Goal: Task Accomplishment & Management: Manage account settings

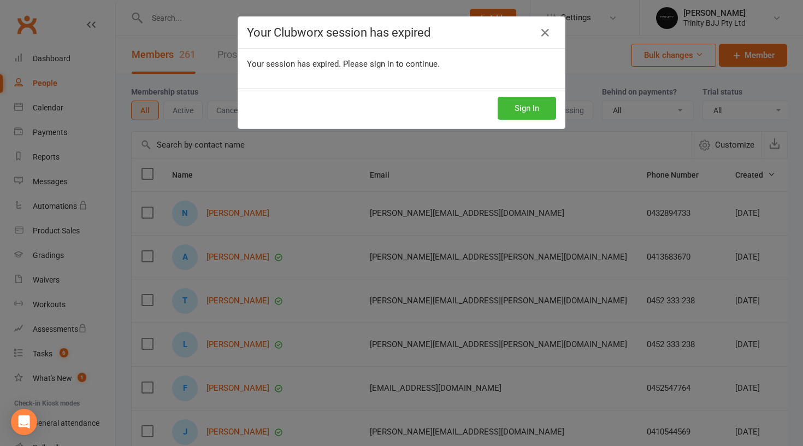
select select "100"
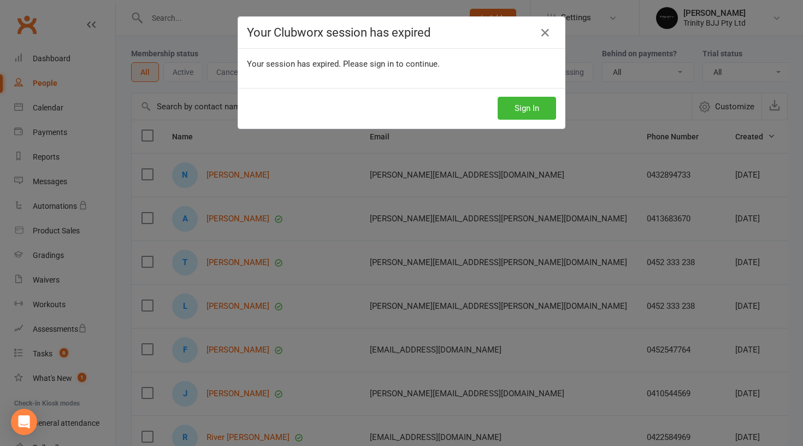
scroll to position [38, 0]
click at [548, 37] on icon at bounding box center [545, 32] width 13 height 13
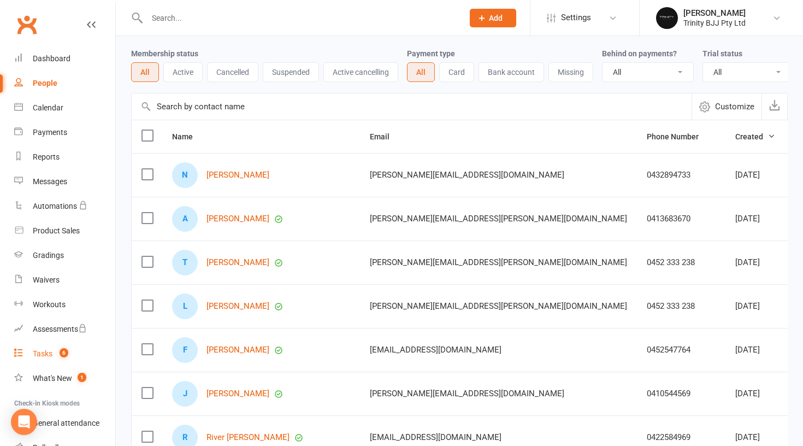
click at [43, 348] on link "Tasks 6" at bounding box center [64, 353] width 101 height 25
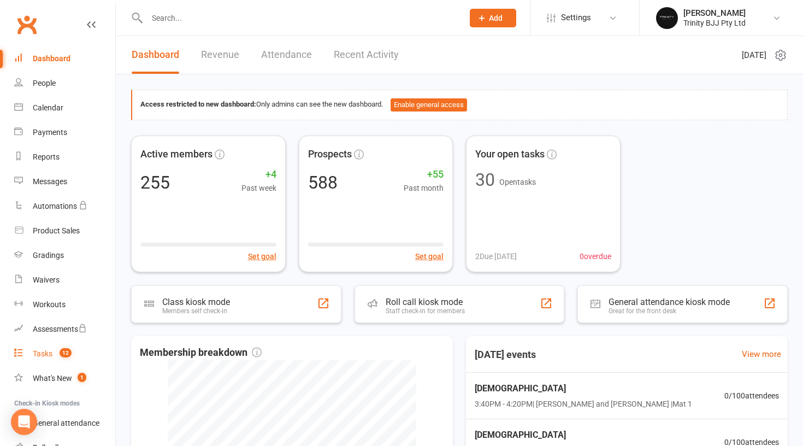
click at [46, 355] on div "Tasks" at bounding box center [43, 353] width 20 height 9
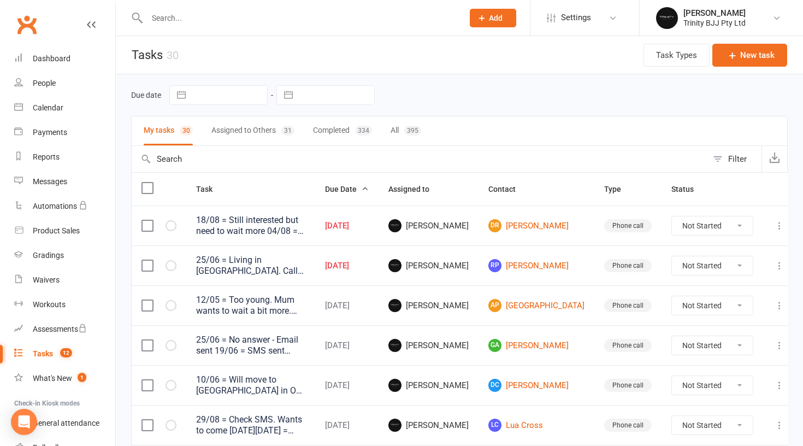
select select "7"
select select "2025"
select select "8"
select select "2025"
select select "9"
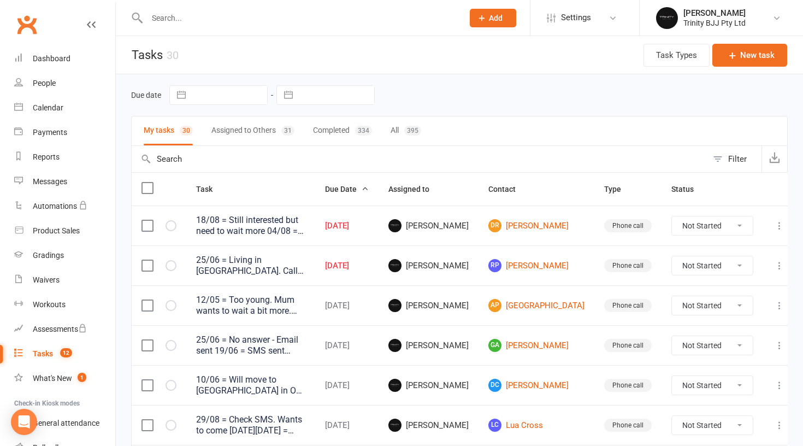
select select "2025"
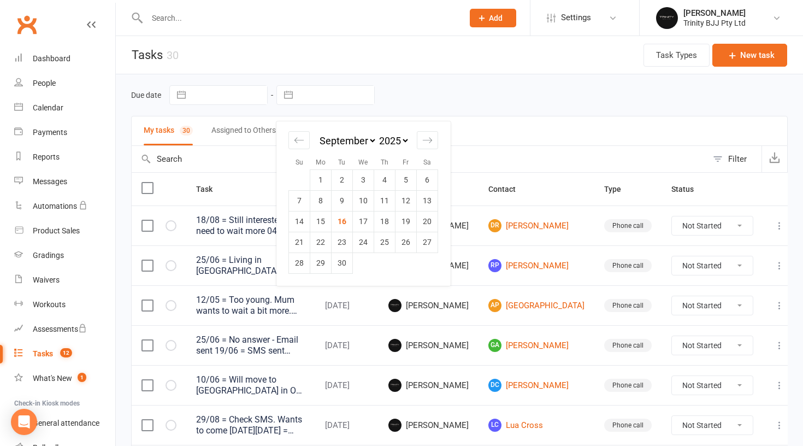
click at [322, 102] on input "text" at bounding box center [336, 95] width 76 height 19
click at [344, 220] on td "16" at bounding box center [342, 221] width 21 height 21
type input "[DATE]"
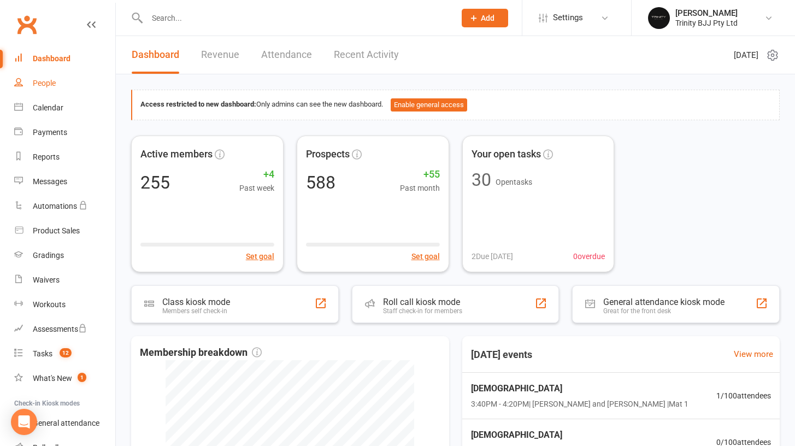
click at [53, 84] on div "People" at bounding box center [44, 83] width 23 height 9
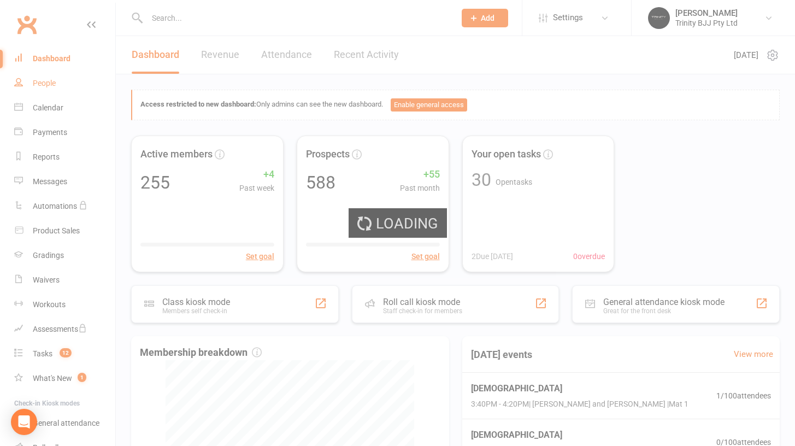
select select "100"
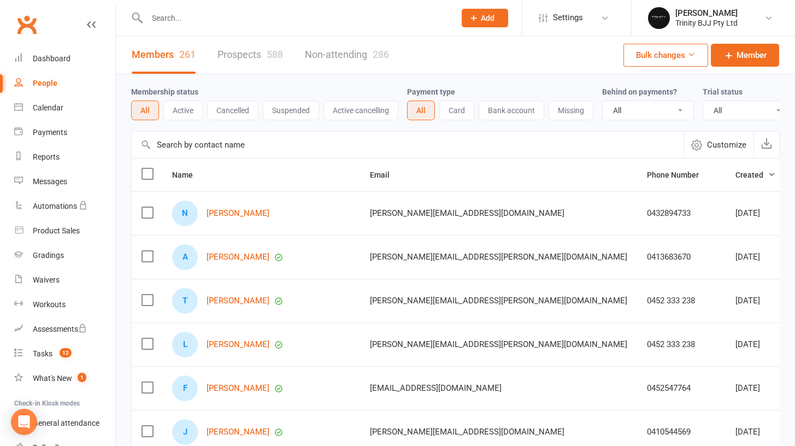
click at [181, 20] on input "text" at bounding box center [296, 17] width 304 height 15
click at [192, 155] on input "text" at bounding box center [408, 145] width 552 height 26
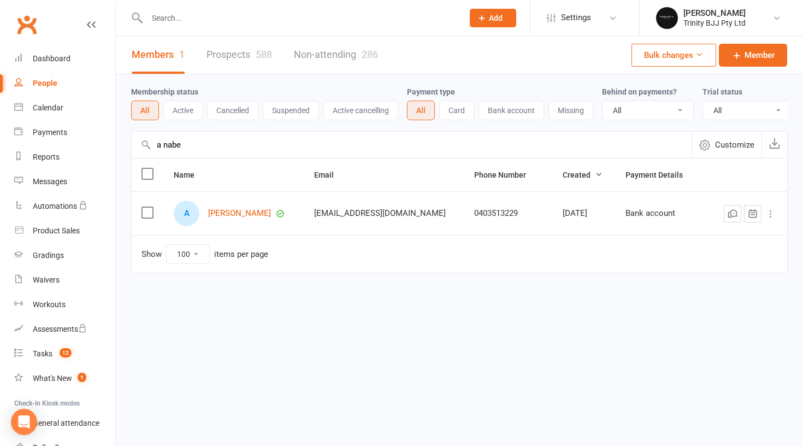
drag, startPoint x: 194, startPoint y: 162, endPoint x: 233, endPoint y: 230, distance: 78.3
click at [233, 226] on div "A Annabelle Jaman" at bounding box center [234, 213] width 121 height 26
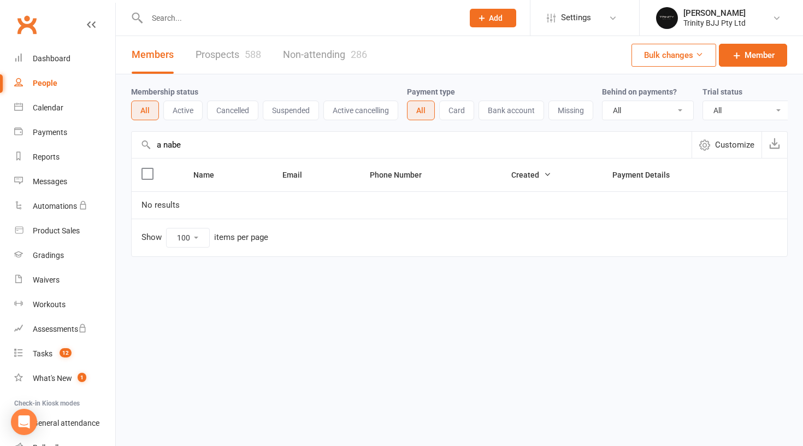
click at [186, 157] on input "a nabe" at bounding box center [412, 145] width 560 height 26
drag, startPoint x: 186, startPoint y: 157, endPoint x: 167, endPoint y: 155, distance: 19.2
click at [167, 155] on input "a nabe" at bounding box center [412, 145] width 560 height 26
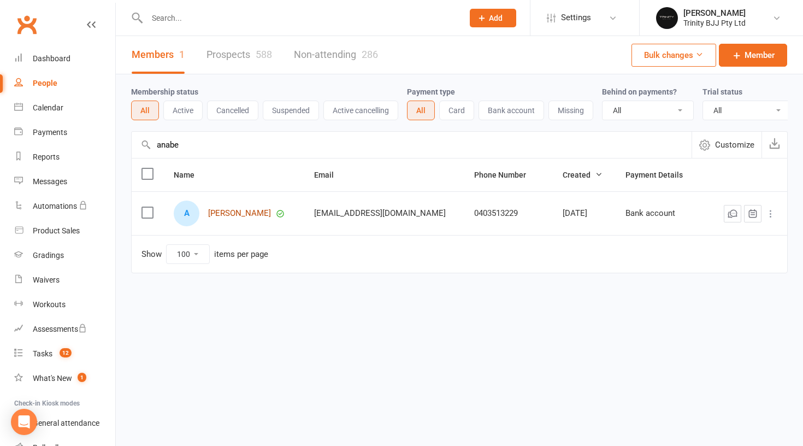
type input "anabe"
click at [262, 218] on link "[PERSON_NAME]" at bounding box center [239, 213] width 63 height 9
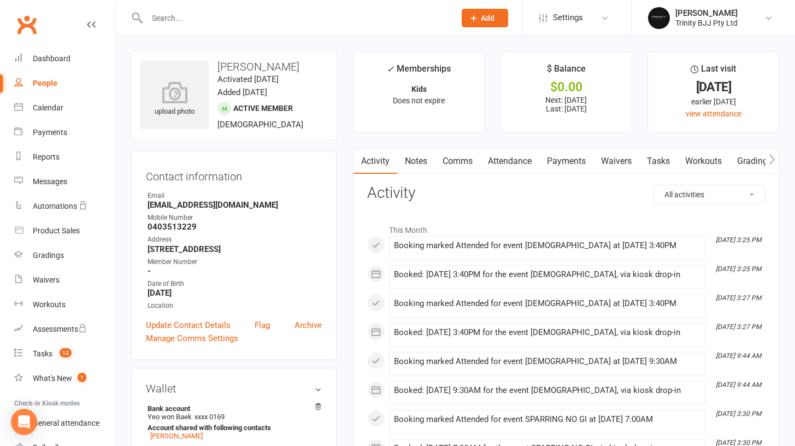
click at [569, 150] on link "Payments" at bounding box center [566, 161] width 54 height 25
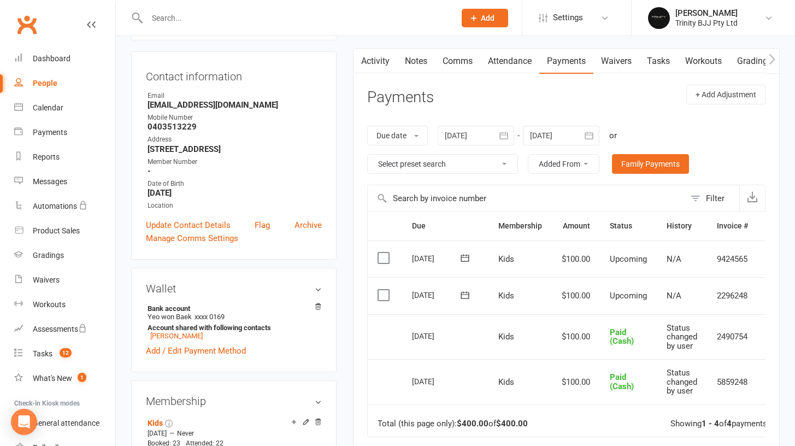
scroll to position [100, 0]
click at [585, 129] on icon "button" at bounding box center [588, 134] width 11 height 11
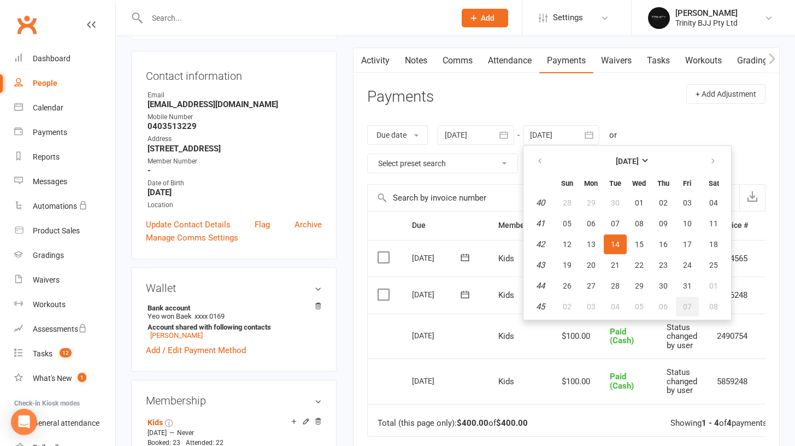
click at [695, 301] on button "07" at bounding box center [687, 307] width 23 height 20
type input "07 Nov 2025"
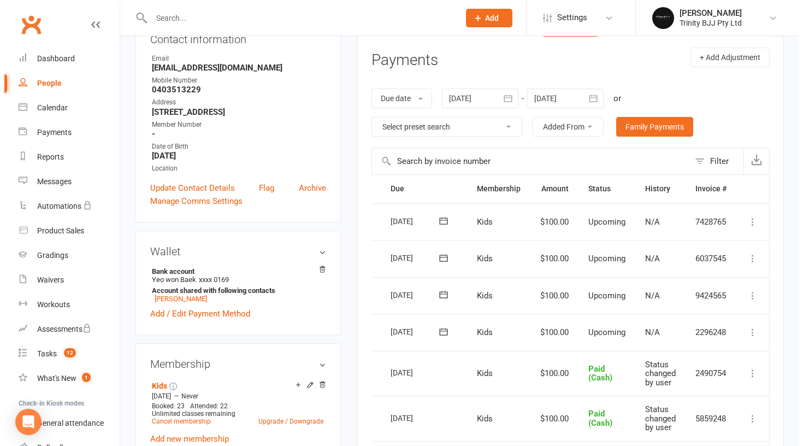
scroll to position [0, 28]
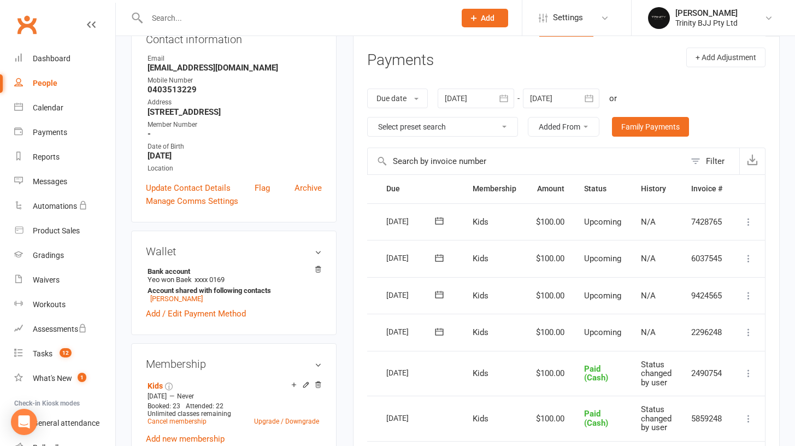
click at [752, 327] on icon at bounding box center [748, 332] width 11 height 11
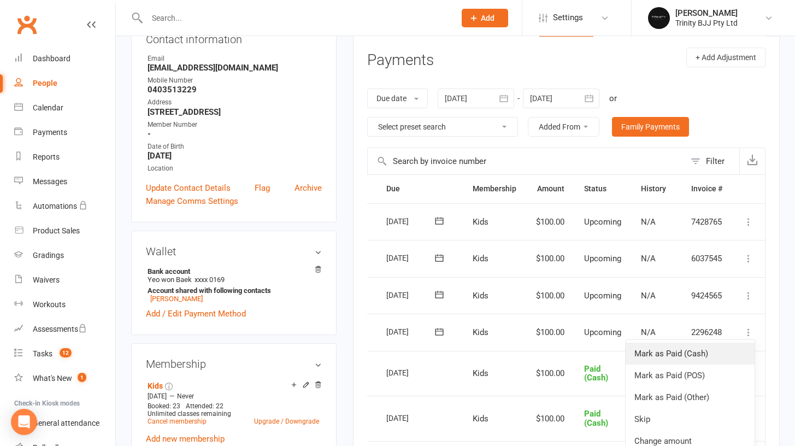
click at [724, 342] on link "Mark as Paid (Cash)" at bounding box center [689, 353] width 129 height 22
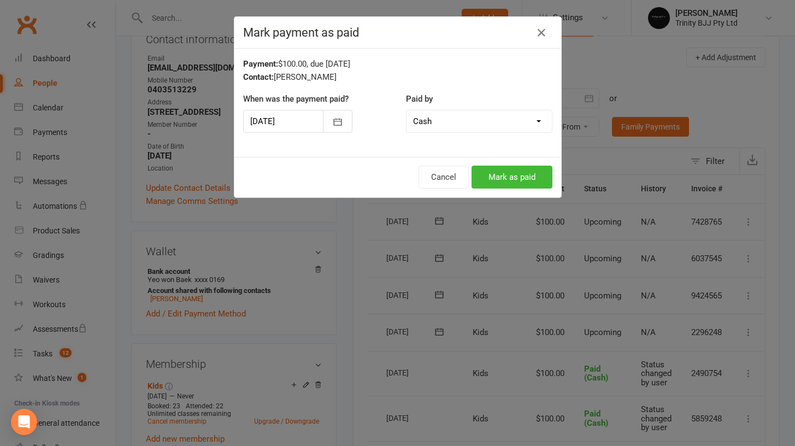
scroll to position [0, 23]
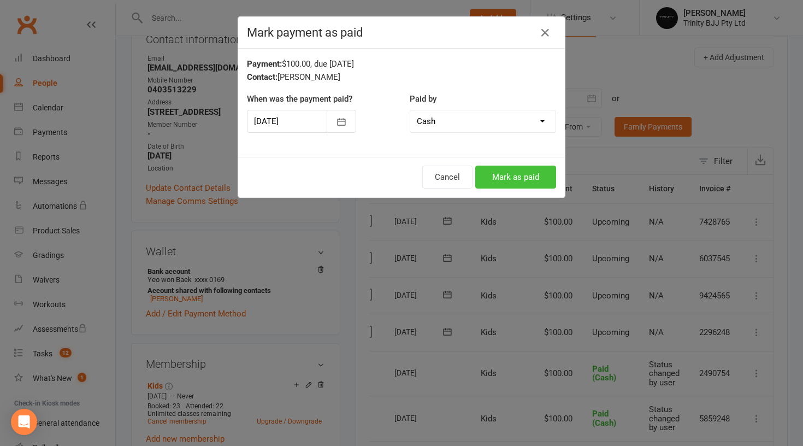
click at [507, 171] on button "Mark as paid" at bounding box center [515, 176] width 81 height 23
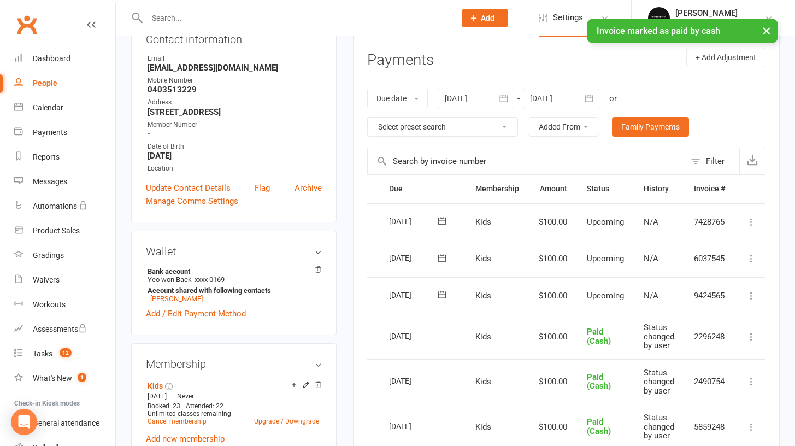
click at [756, 290] on icon at bounding box center [751, 295] width 11 height 11
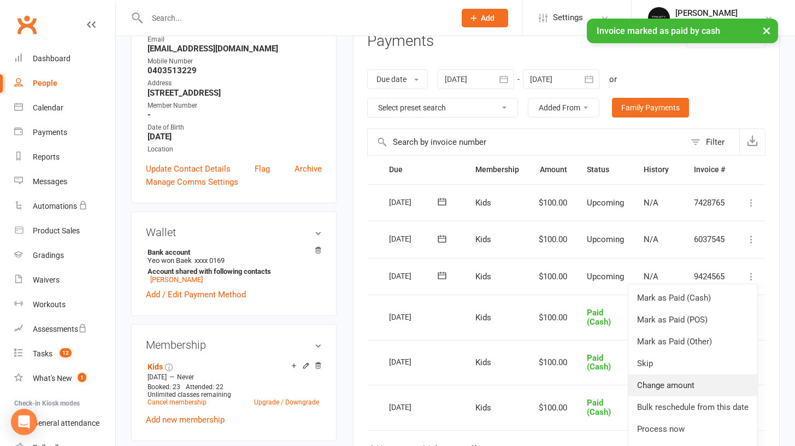
scroll to position [160, 0]
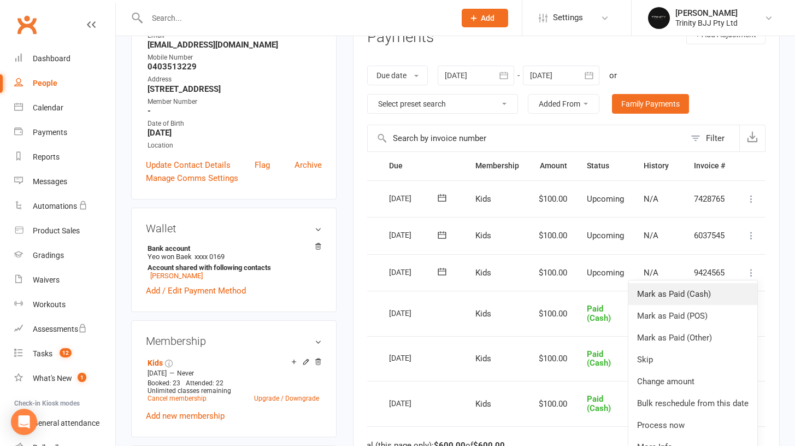
click at [727, 287] on link "Mark as Paid (Cash)" at bounding box center [692, 294] width 129 height 22
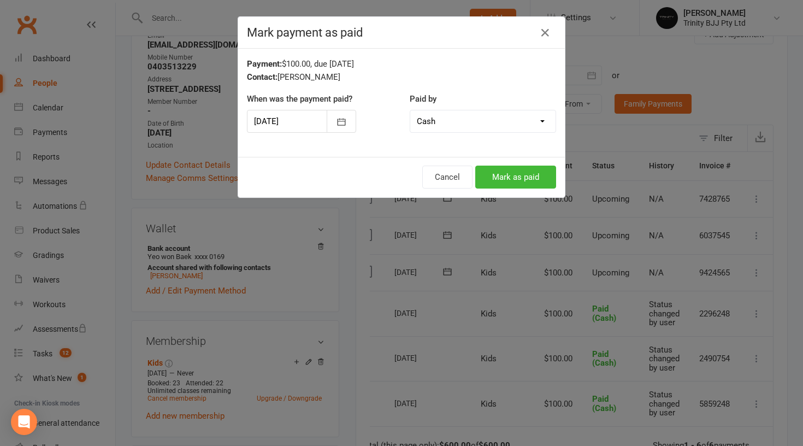
click at [525, 188] on div "Cancel Mark as paid" at bounding box center [401, 177] width 327 height 40
click at [525, 180] on button "Mark as paid" at bounding box center [515, 176] width 81 height 23
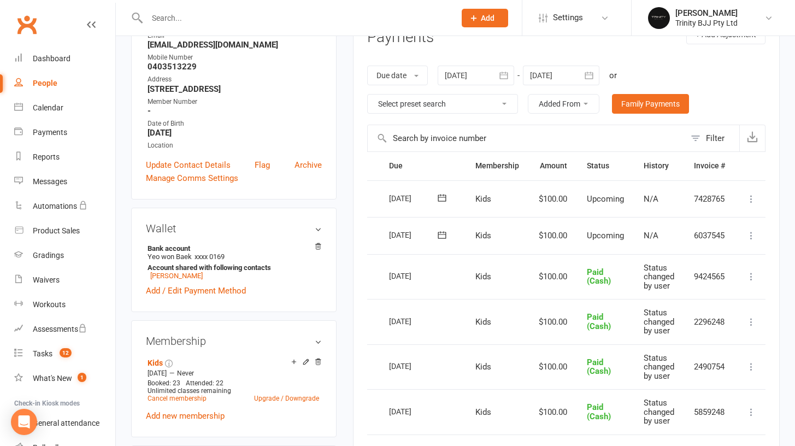
click at [606, 3] on li "Settings Membership Plans Event Templates Appointment Types Mobile App Website …" at bounding box center [576, 18] width 109 height 36
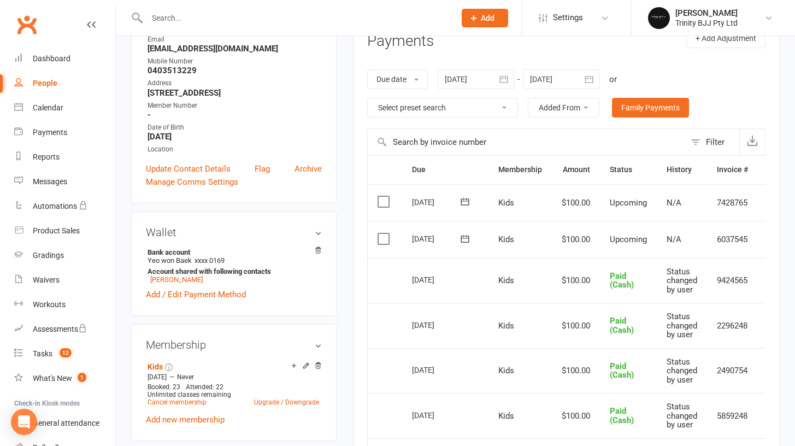
scroll to position [176, 0]
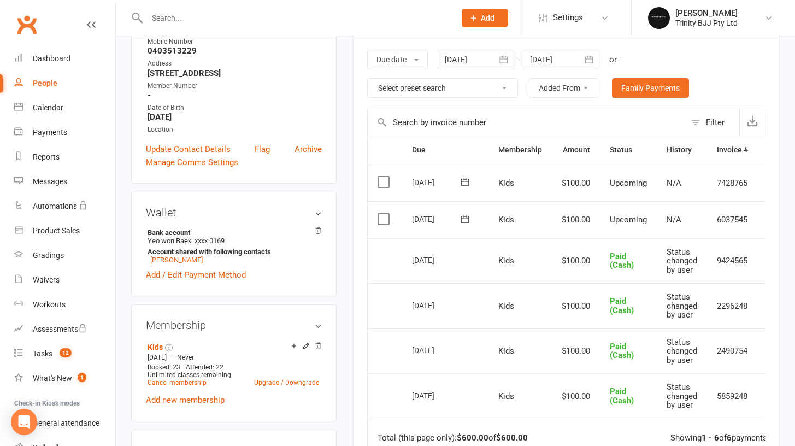
click at [626, 342] on span "Paid (Cash)" at bounding box center [622, 350] width 24 height 19
click at [621, 303] on span "Paid (Cash)" at bounding box center [622, 305] width 24 height 19
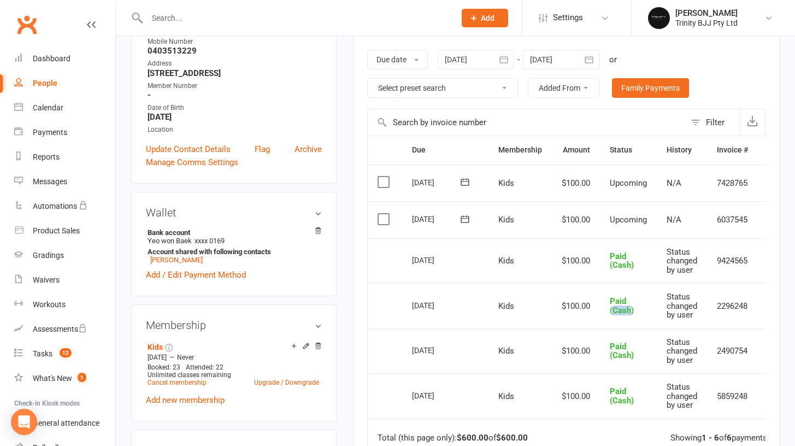
click at [621, 303] on span "Paid (Cash)" at bounding box center [622, 305] width 24 height 19
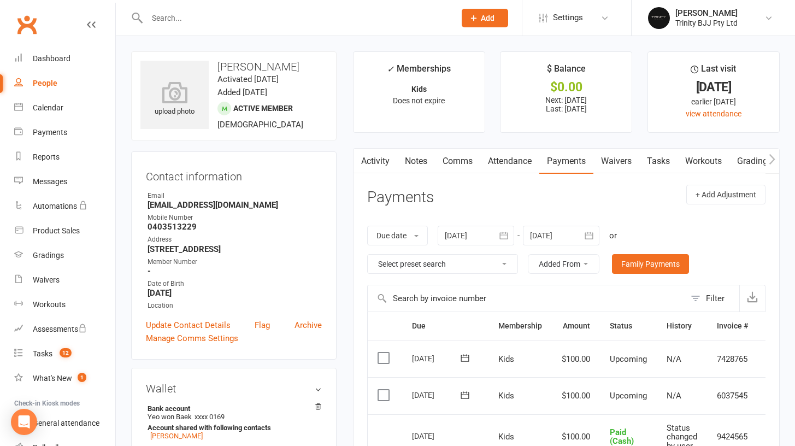
scroll to position [0, 0]
